Goal: Find specific page/section: Find specific page/section

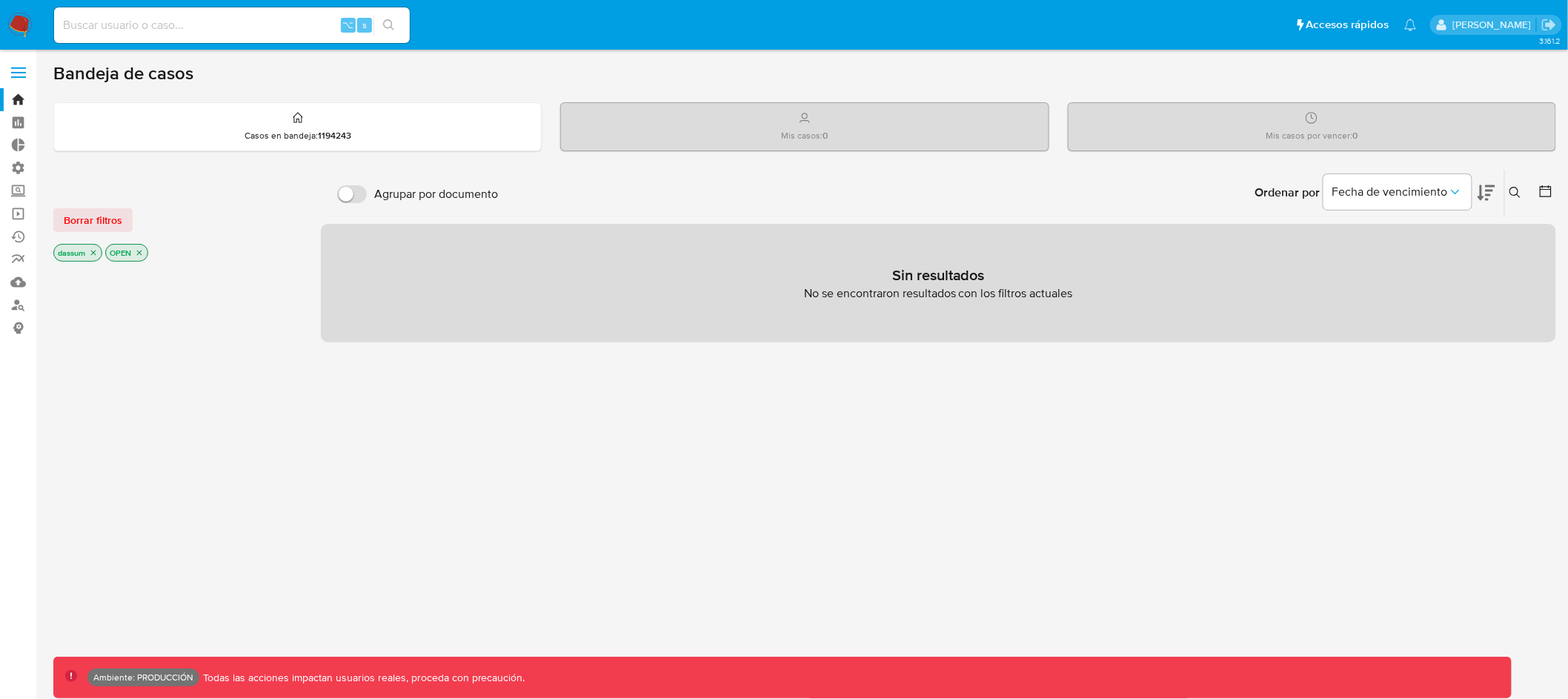
click at [229, 28] on input at bounding box center [232, 26] width 355 height 19
paste input "2453734542"
type input "2453734542"
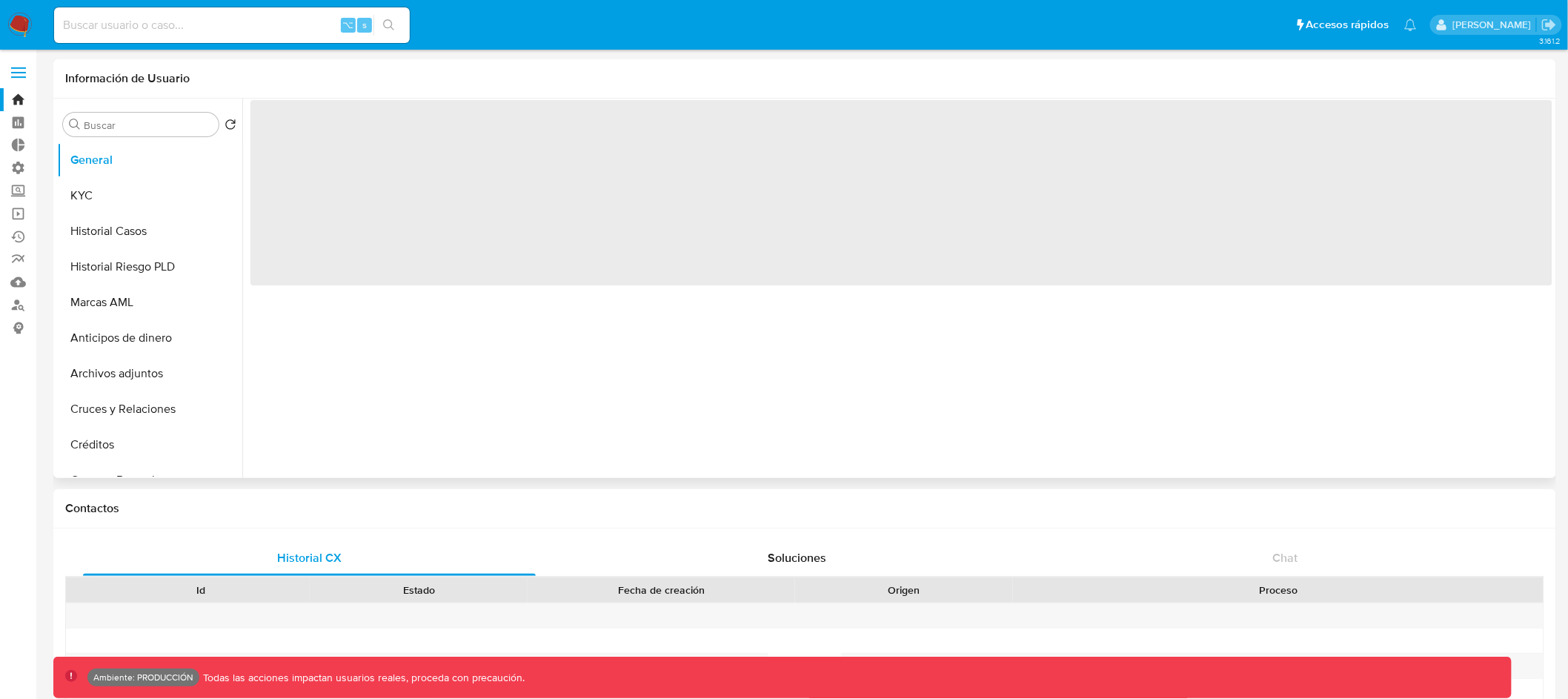
select select "10"
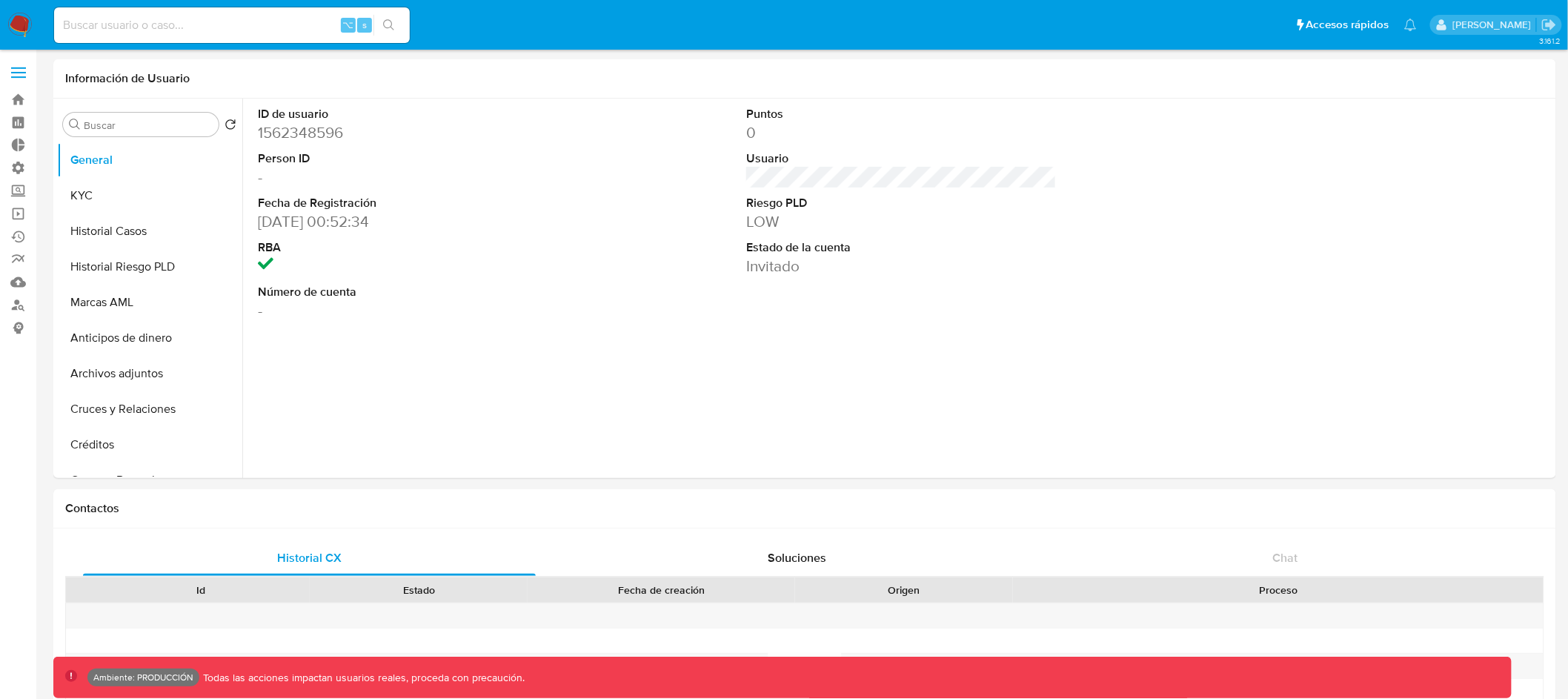
click at [281, 10] on div "⌥ s" at bounding box center [232, 25] width 355 height 36
click at [276, 23] on input at bounding box center [232, 26] width 355 height 19
paste input "2515672210"
type input "2515672210"
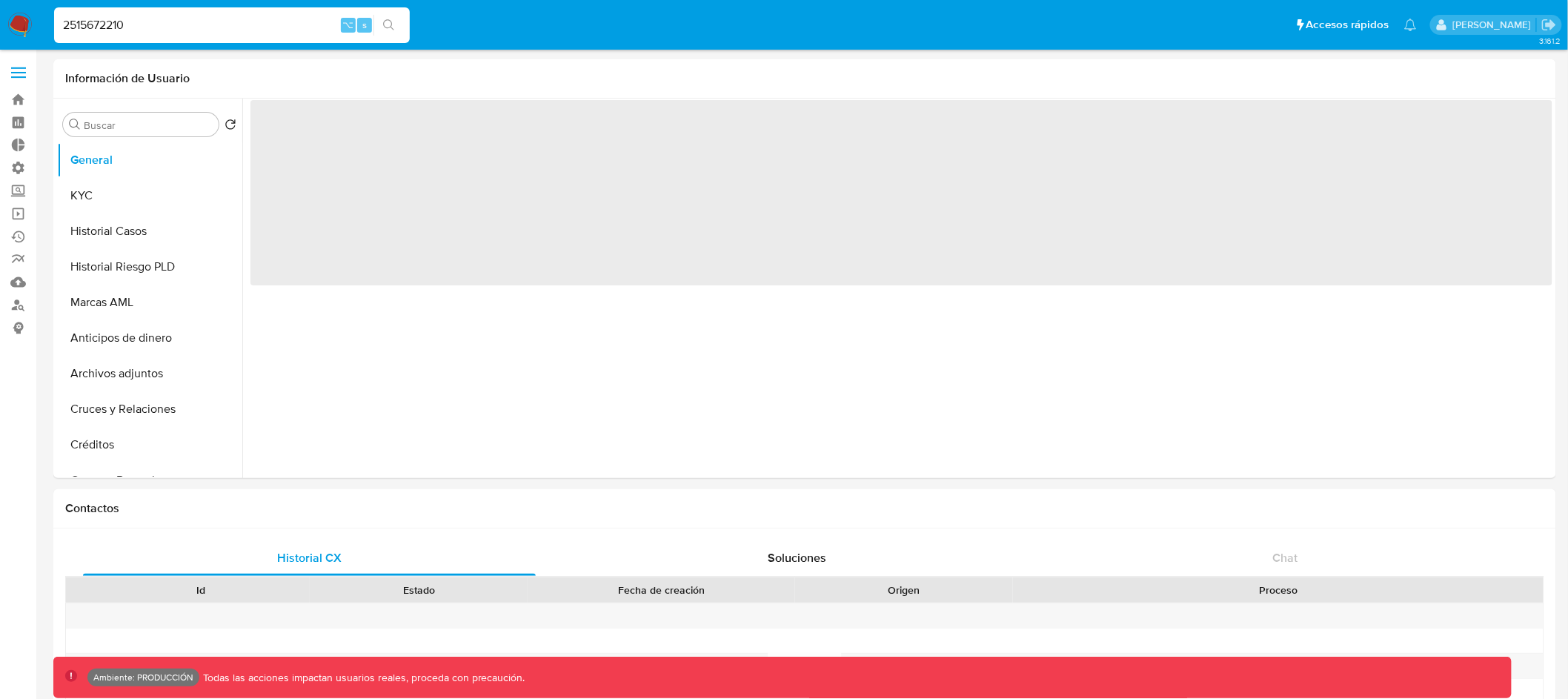
select select "10"
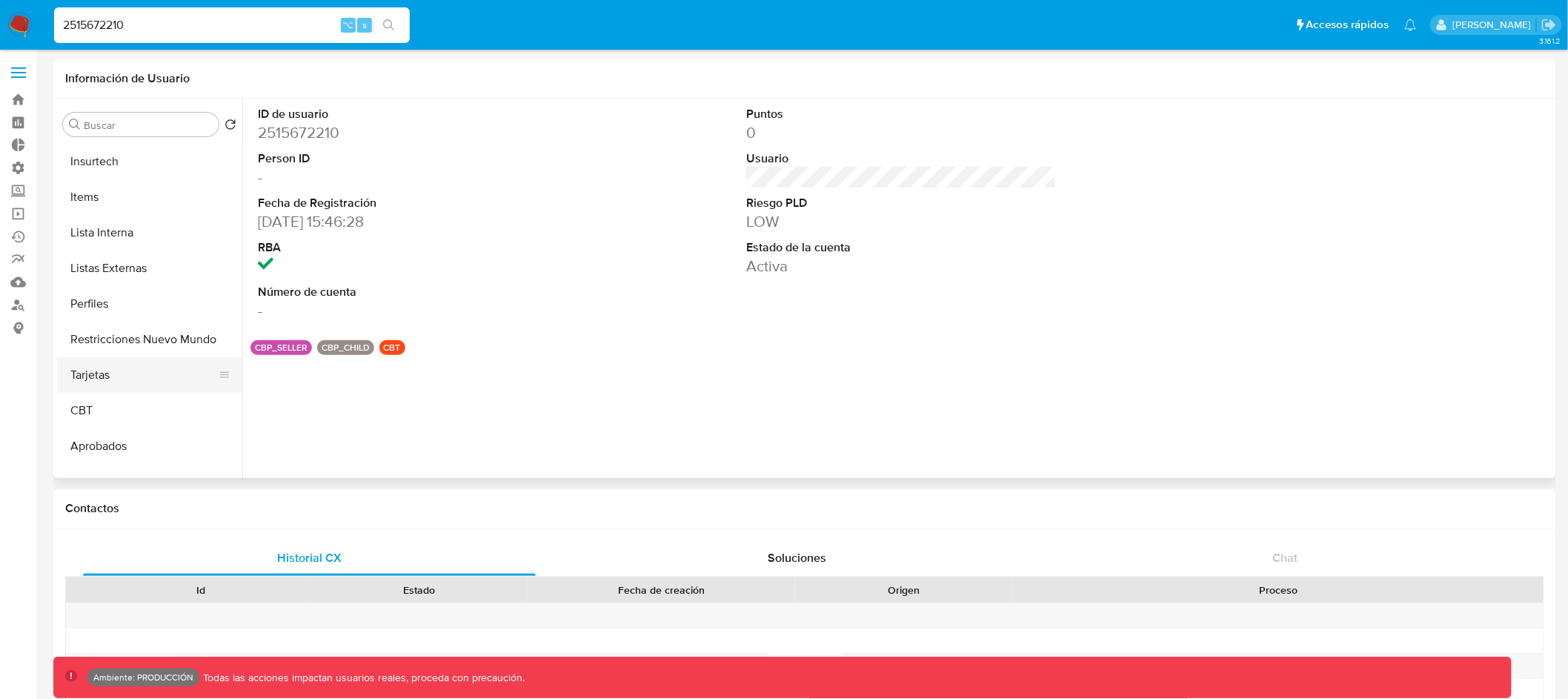
scroll to position [697, 0]
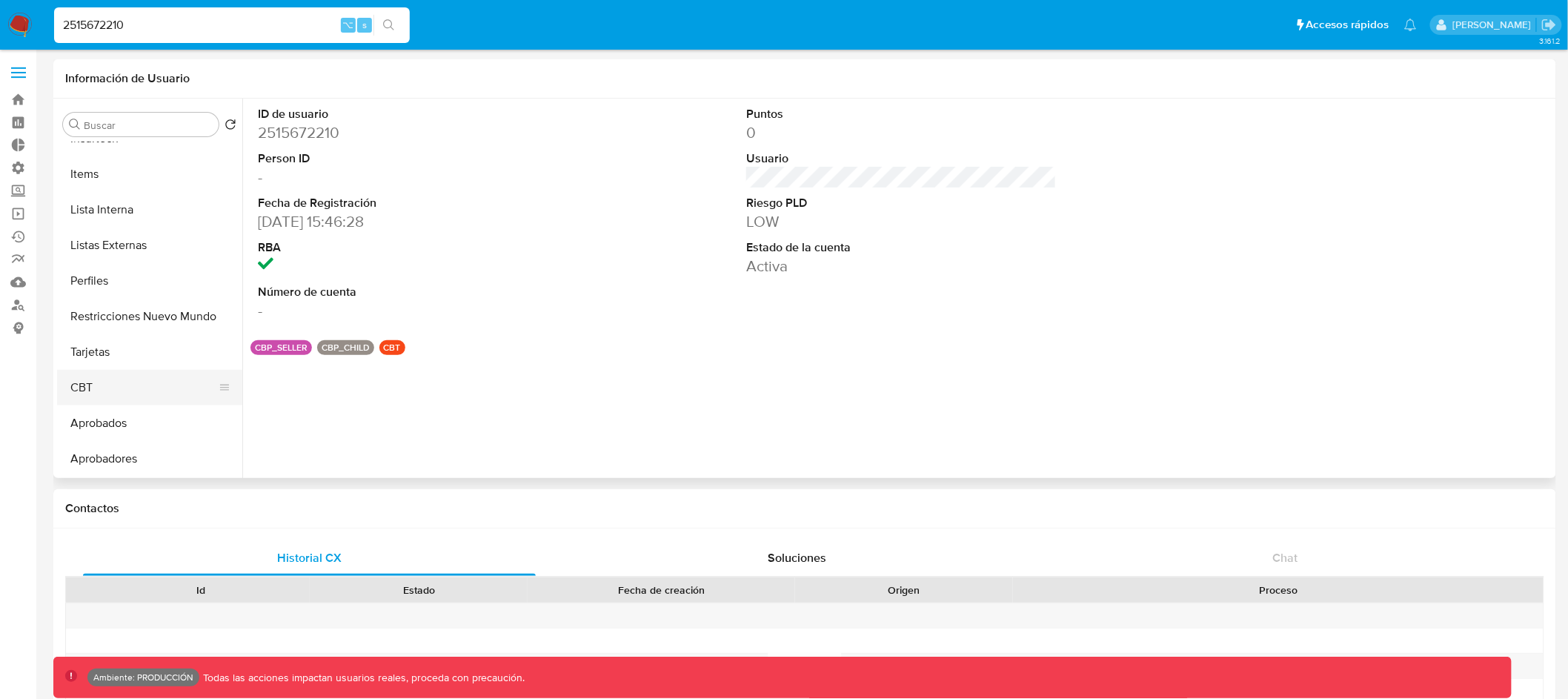
click at [161, 384] on button "CBT" at bounding box center [144, 387] width 174 height 36
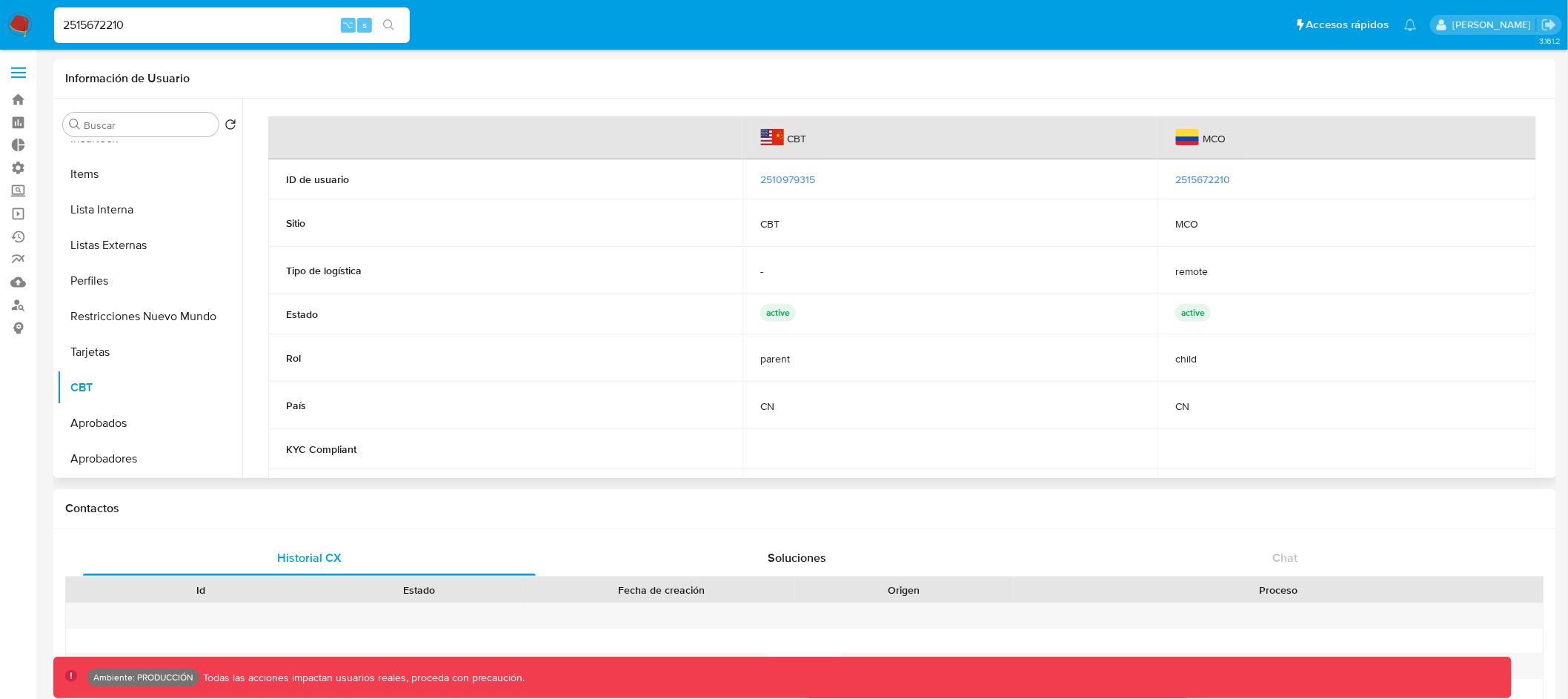
scroll to position [697, 0]
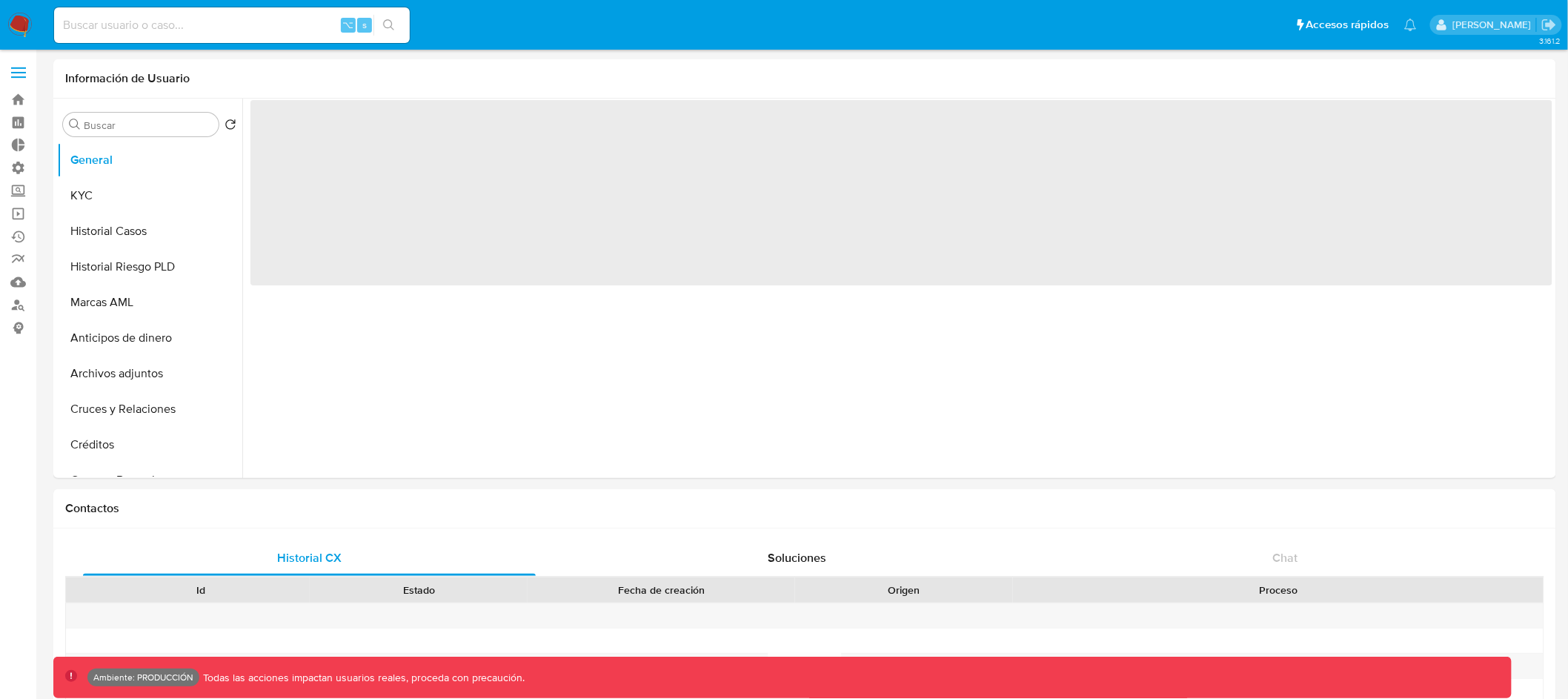
select select "10"
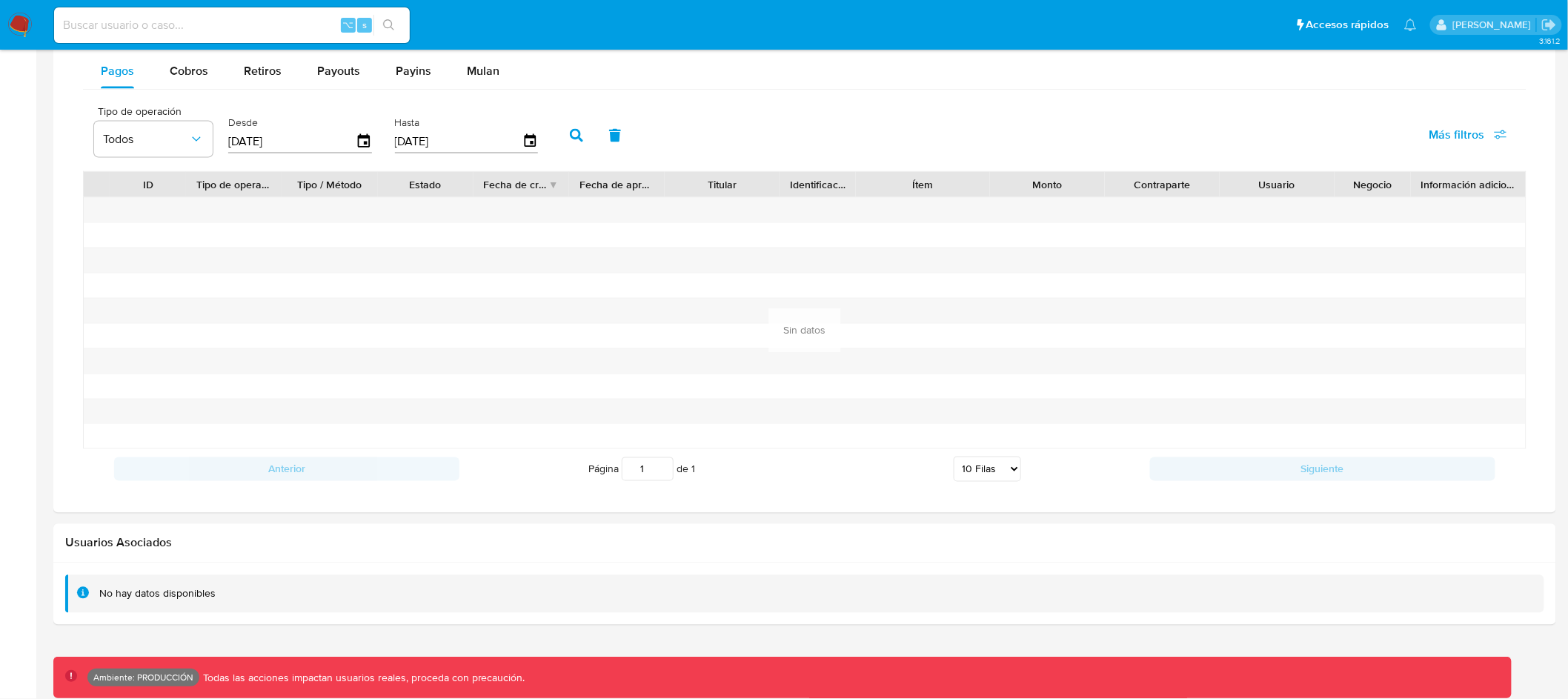
scroll to position [977, 0]
click at [183, 79] on span "Cobros" at bounding box center [189, 70] width 38 height 17
select select "10"
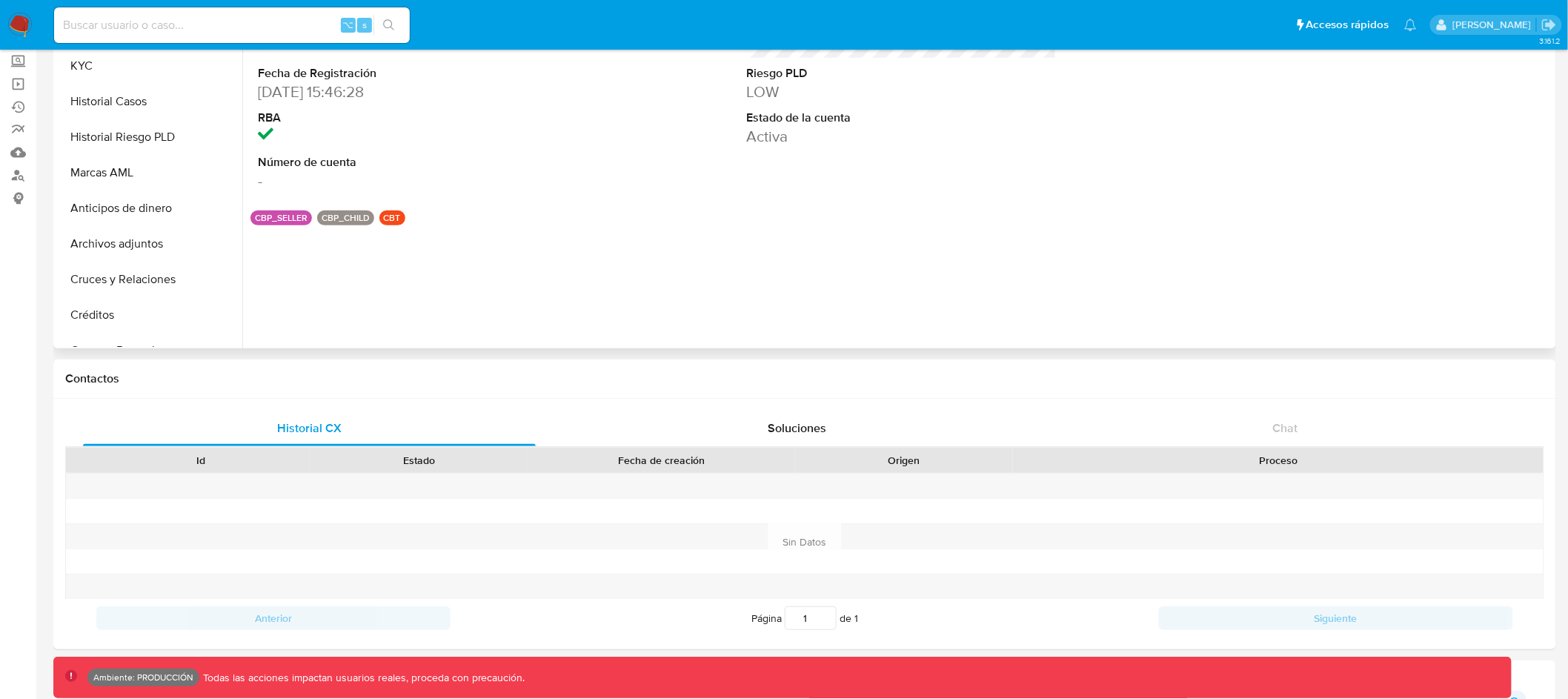
scroll to position [0, 0]
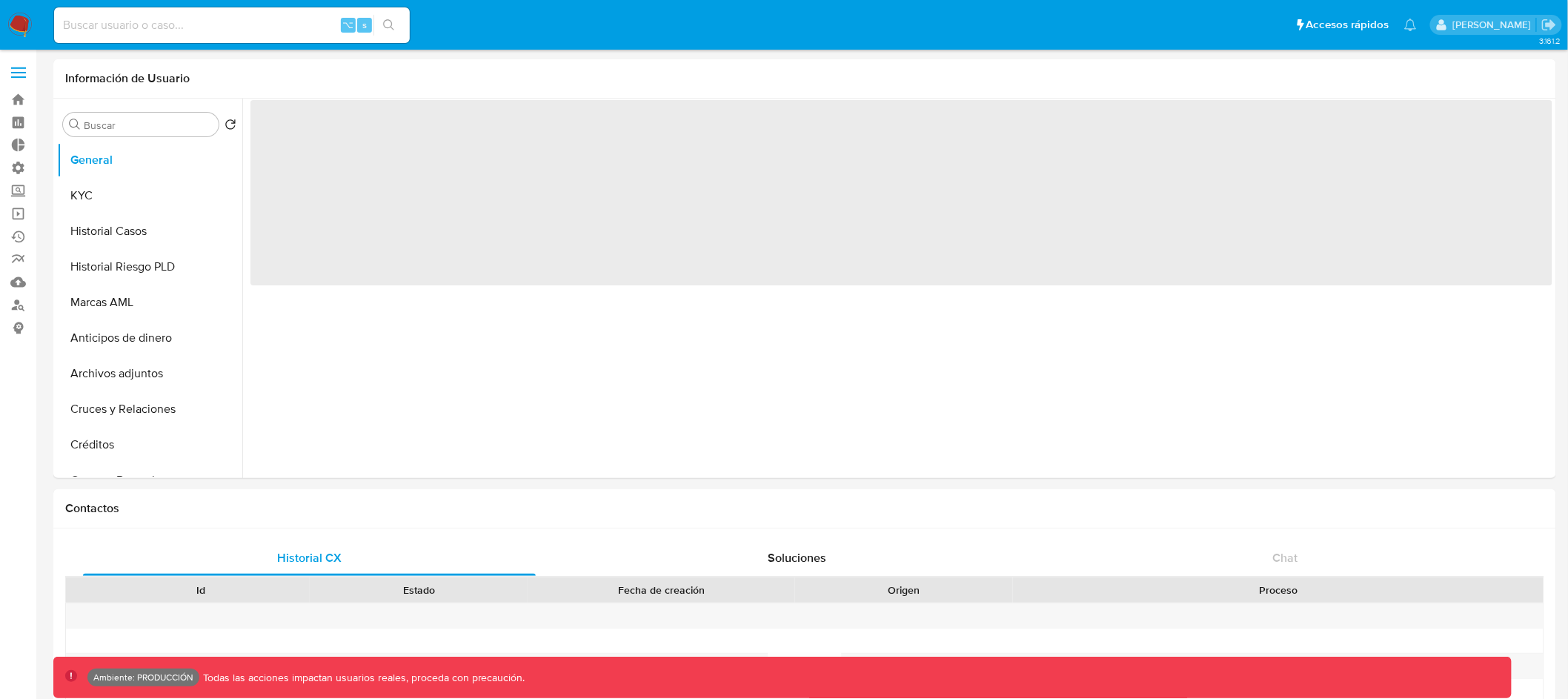
select select "10"
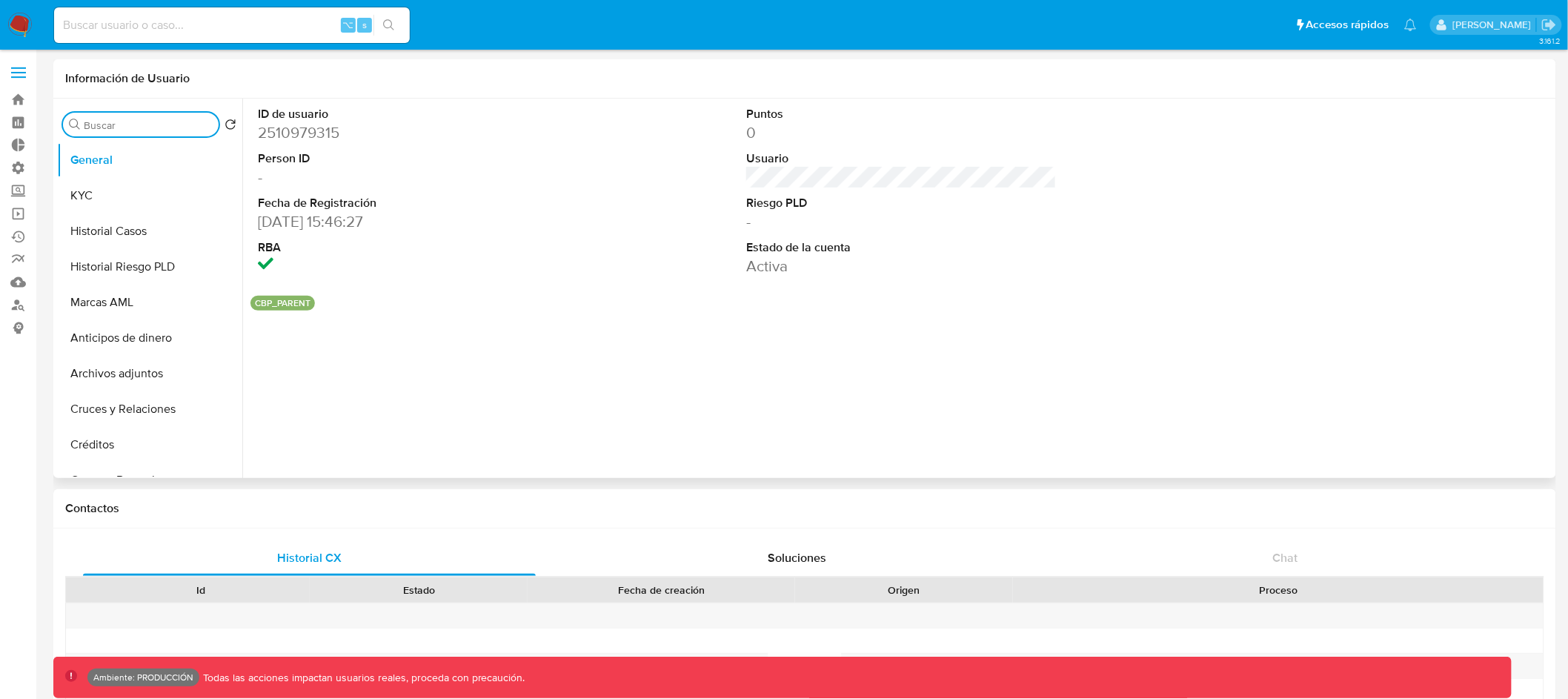
click at [140, 119] on input "Buscar" at bounding box center [148, 125] width 129 height 14
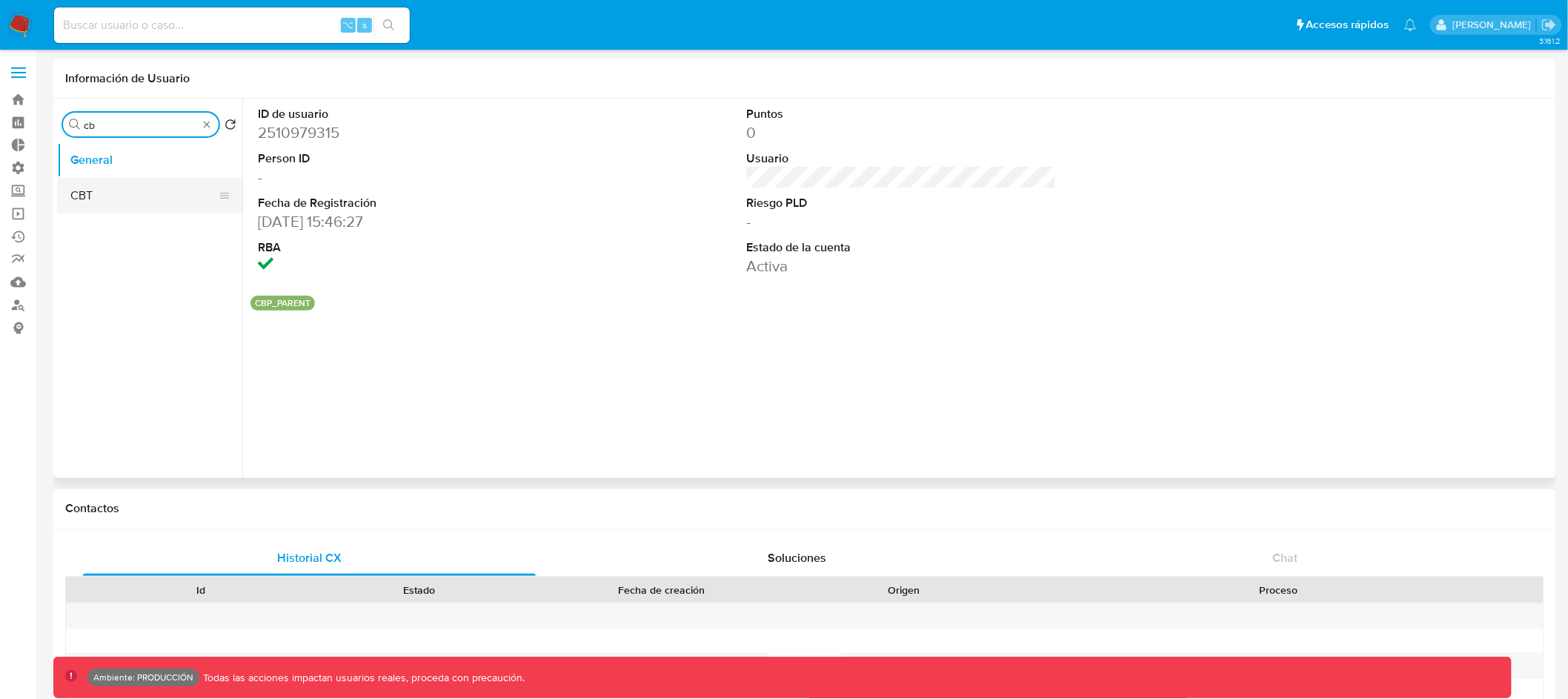
type input "cb"
click at [133, 200] on button "CBT" at bounding box center [144, 195] width 174 height 36
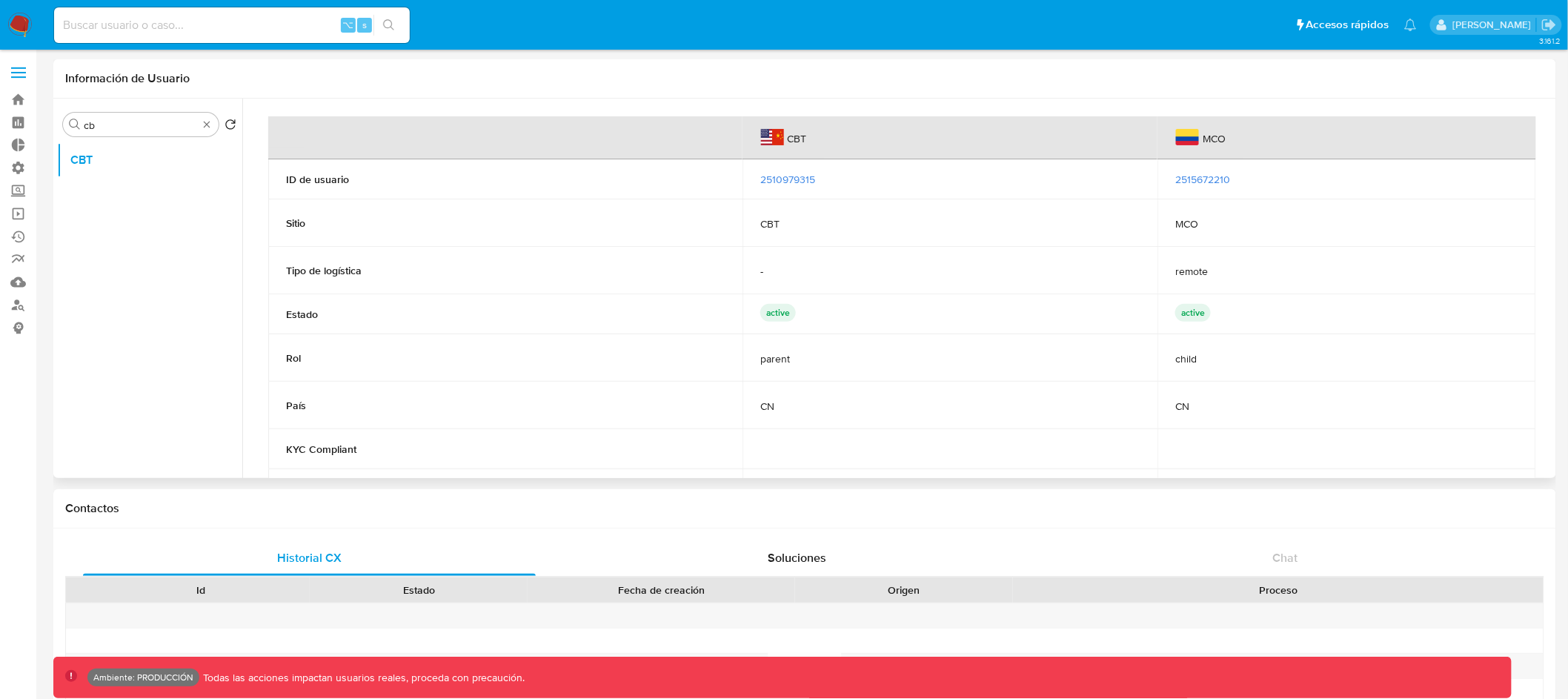
click at [1198, 185] on span "2515672210" at bounding box center [1202, 179] width 55 height 15
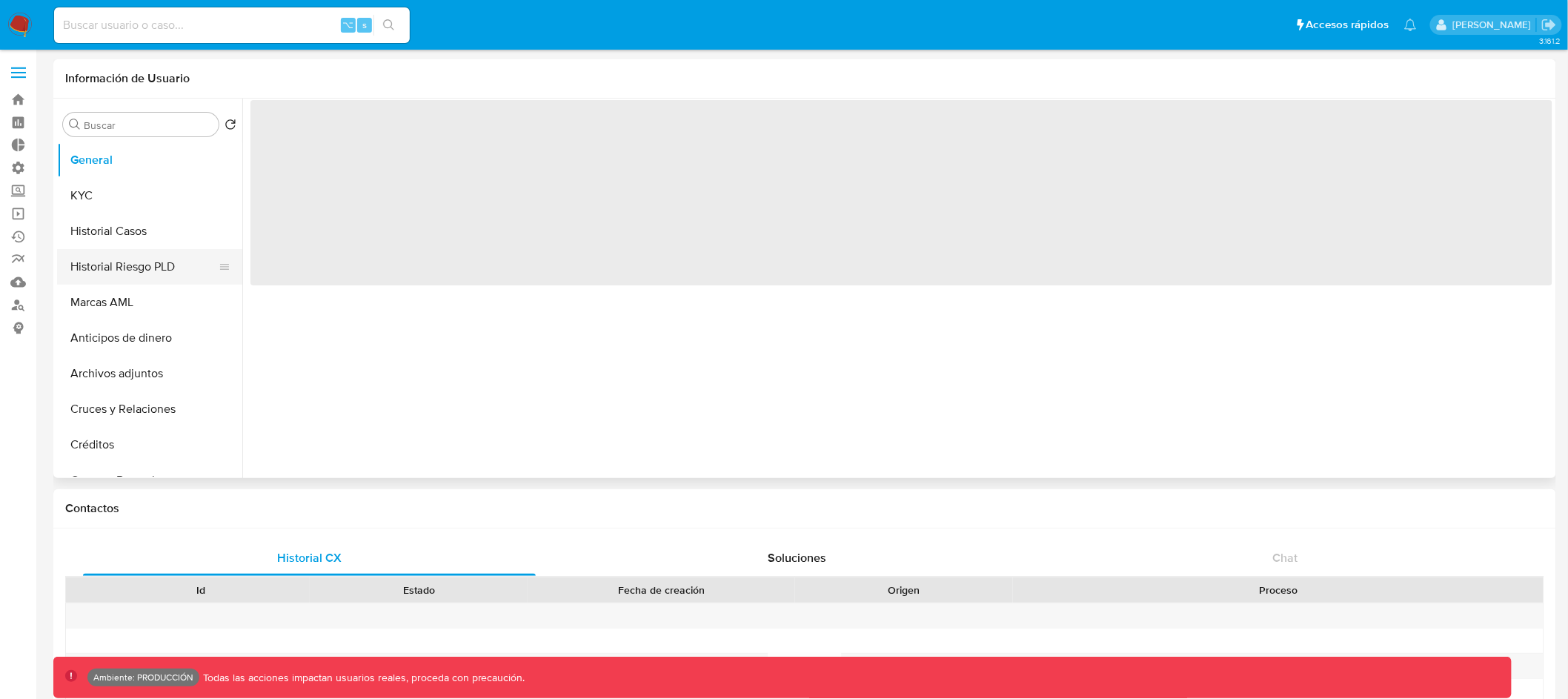
select select "10"
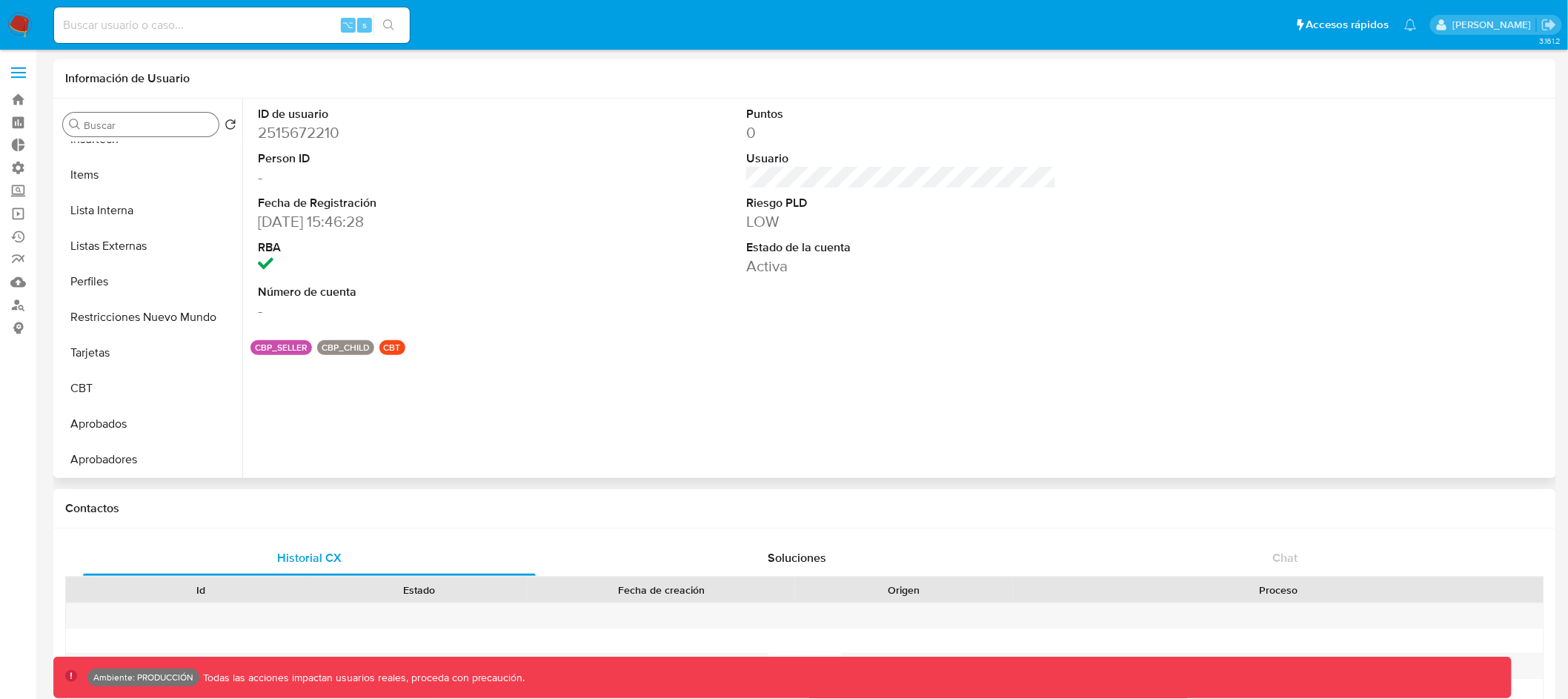
click at [154, 121] on input "Buscar" at bounding box center [148, 125] width 129 height 14
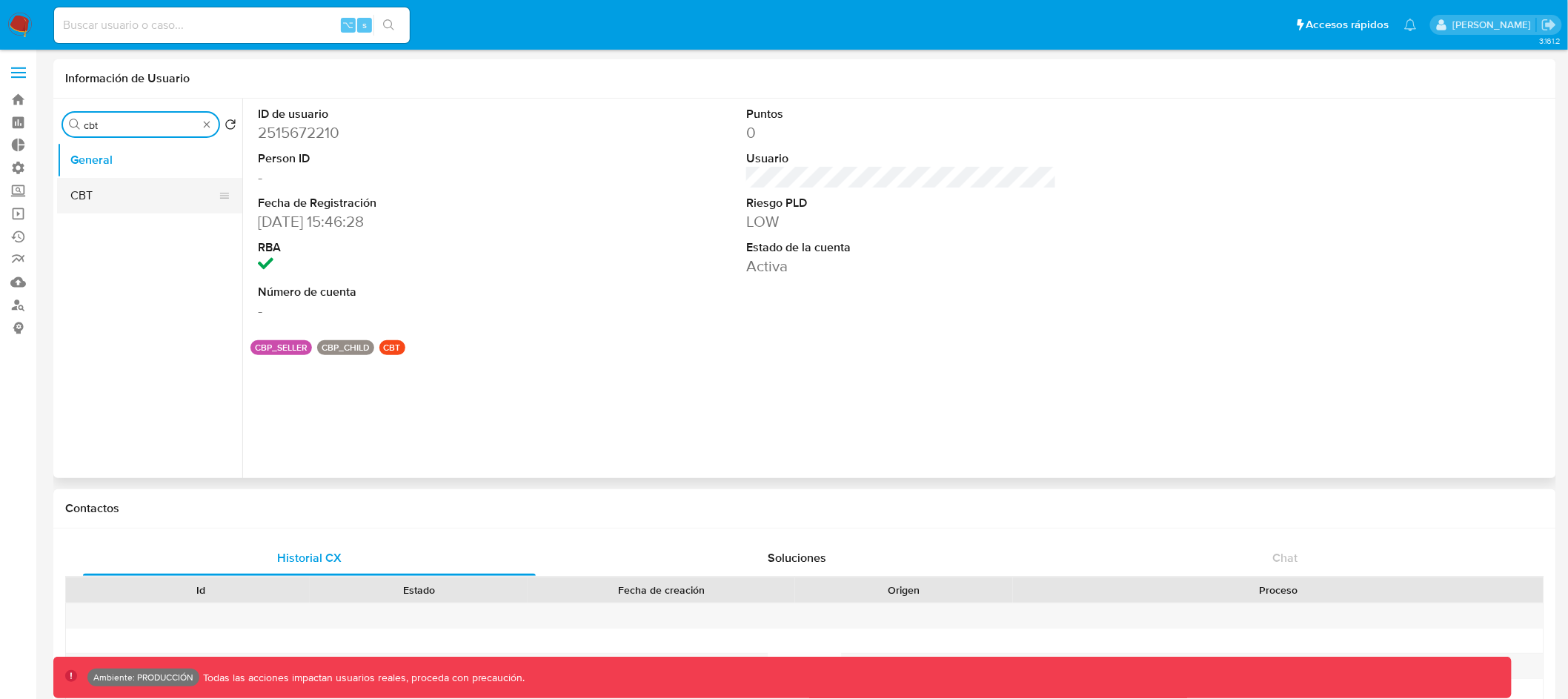
type input "cbt"
click at [154, 191] on button "CBT" at bounding box center [144, 195] width 174 height 36
